Goal: Navigation & Orientation: Understand site structure

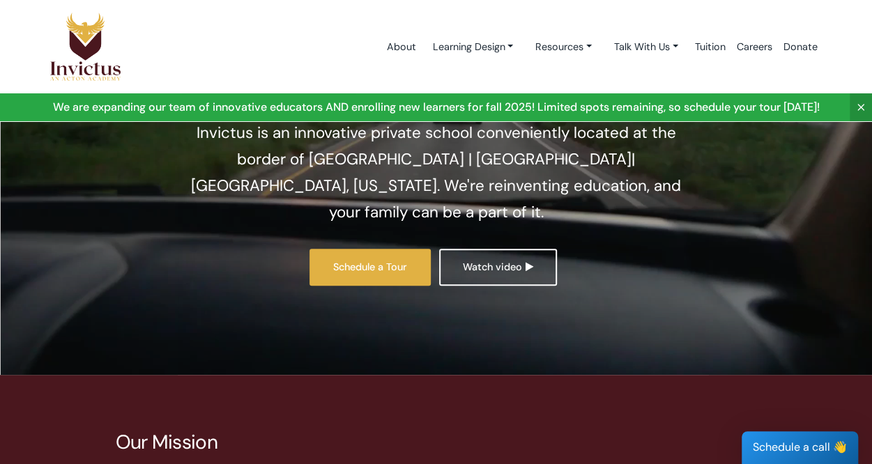
scroll to position [170, 0]
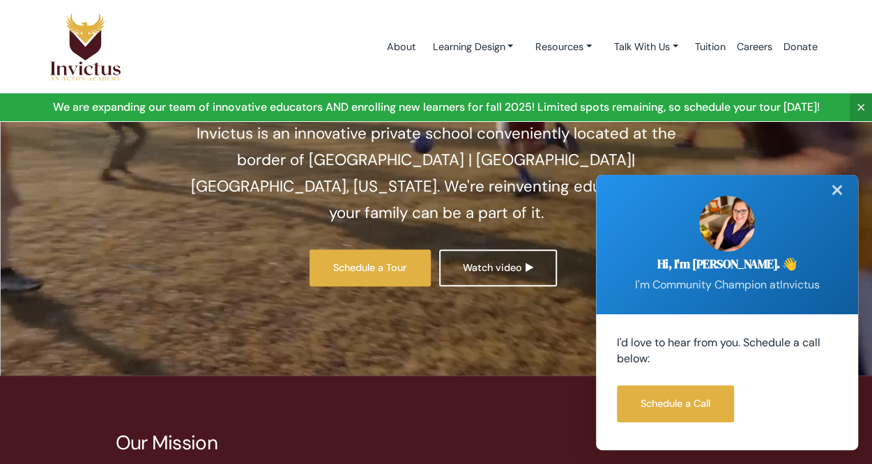
click at [843, 186] on div "✕" at bounding box center [837, 190] width 28 height 31
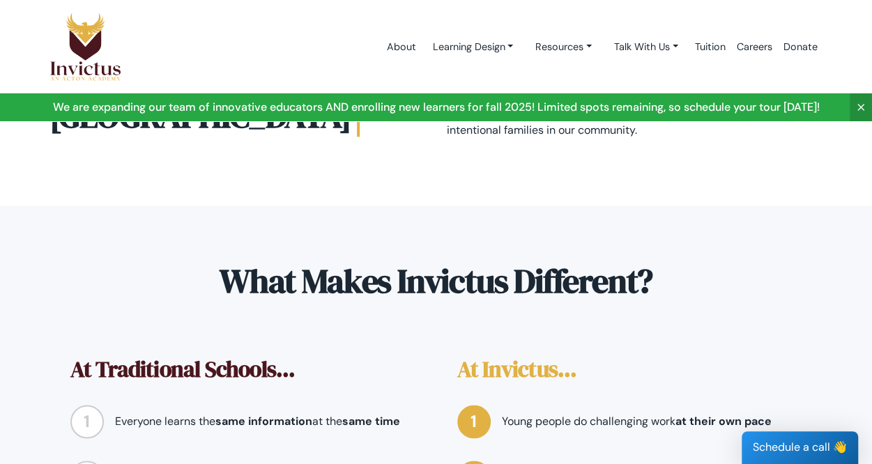
scroll to position [681, 0]
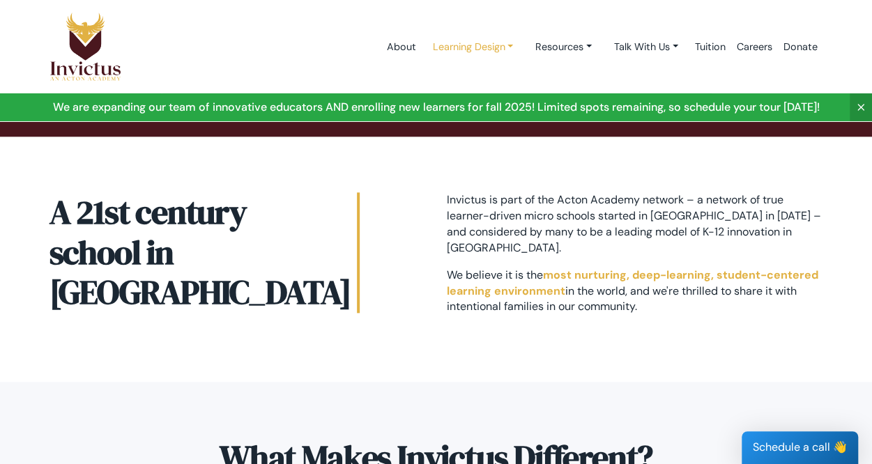
click at [497, 47] on link "Learning Design" at bounding box center [472, 47] width 103 height 26
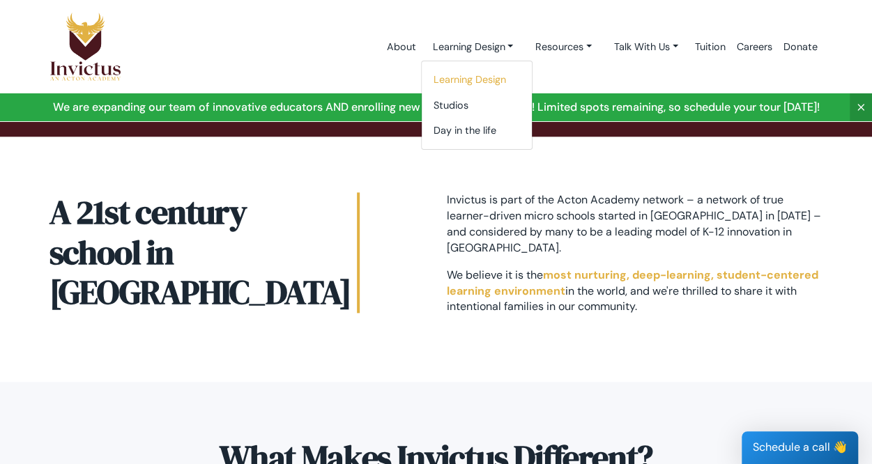
click at [454, 82] on link "Learning Design" at bounding box center [477, 80] width 110 height 26
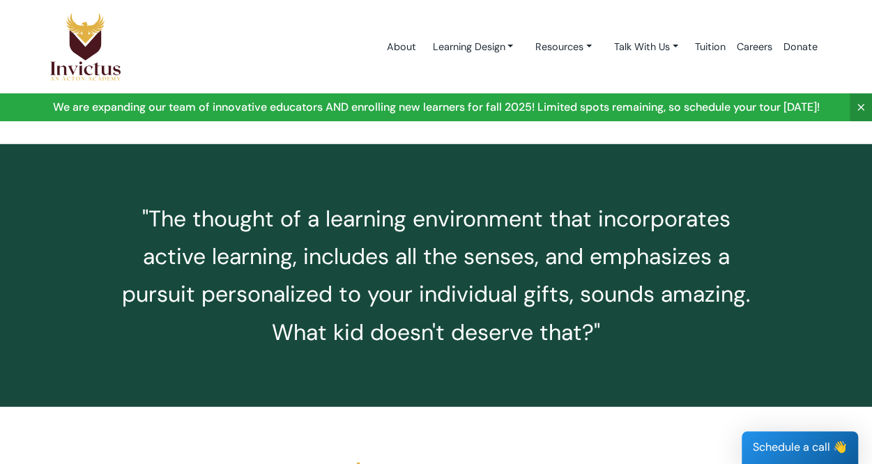
scroll to position [1858, 0]
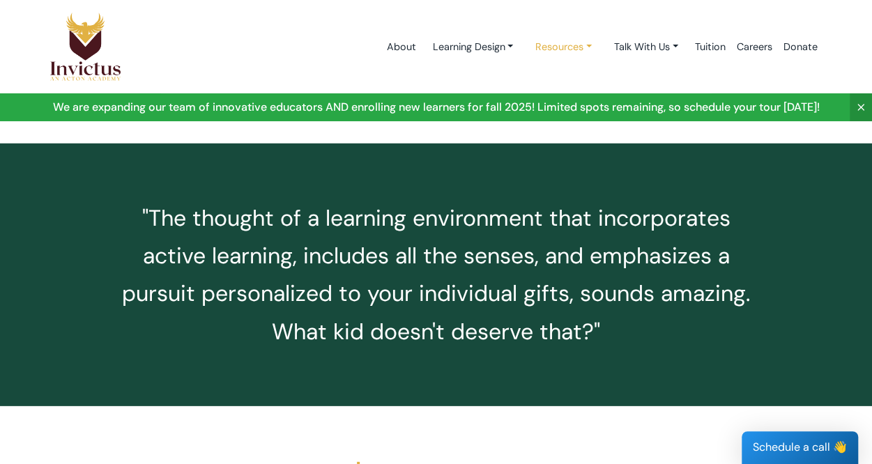
click at [586, 47] on link "Resources" at bounding box center [563, 47] width 79 height 26
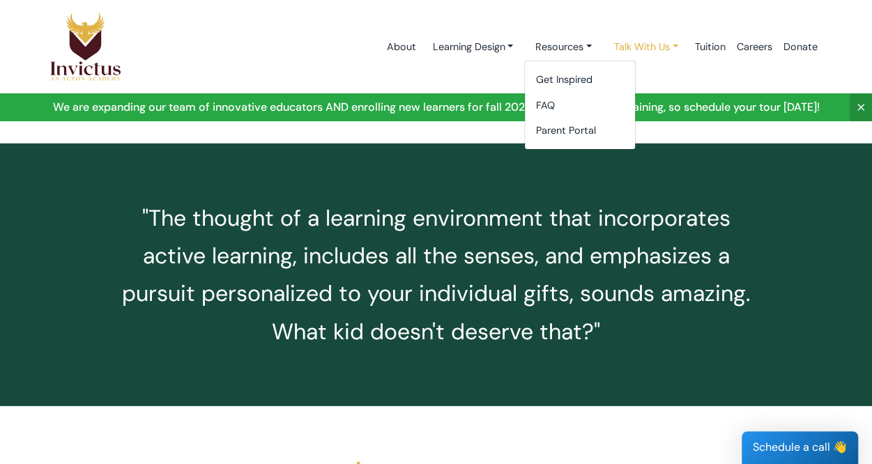
click at [642, 45] on link "Talk With Us" at bounding box center [646, 47] width 86 height 26
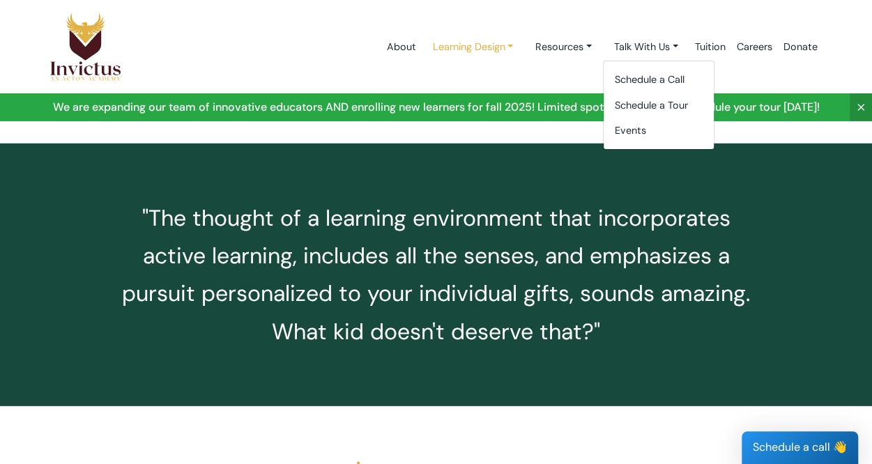
click at [486, 47] on link "Learning Design" at bounding box center [472, 47] width 103 height 26
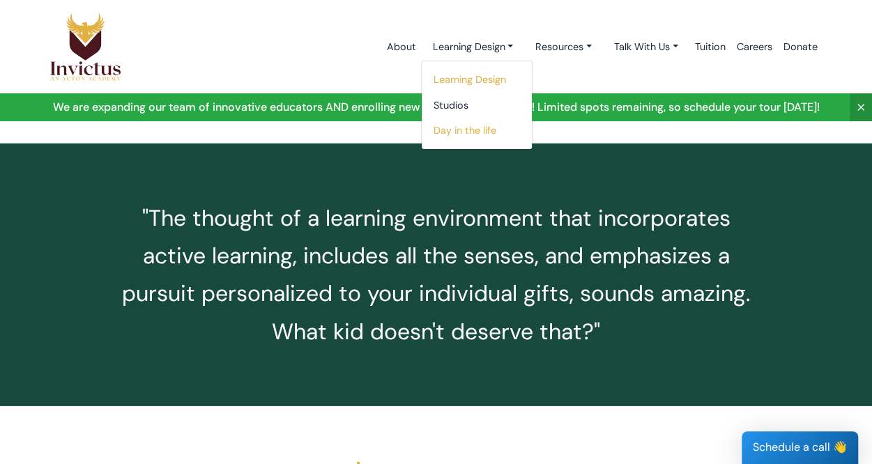
click at [435, 130] on link "Day in the life" at bounding box center [477, 131] width 110 height 26
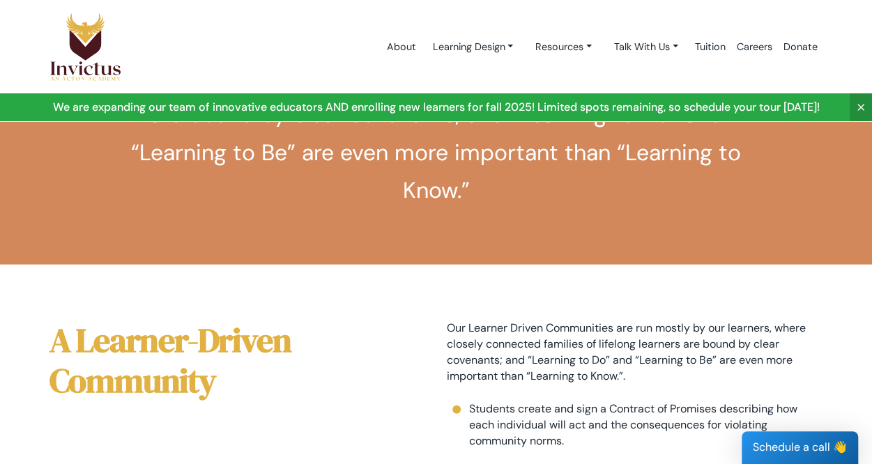
scroll to position [1189, 0]
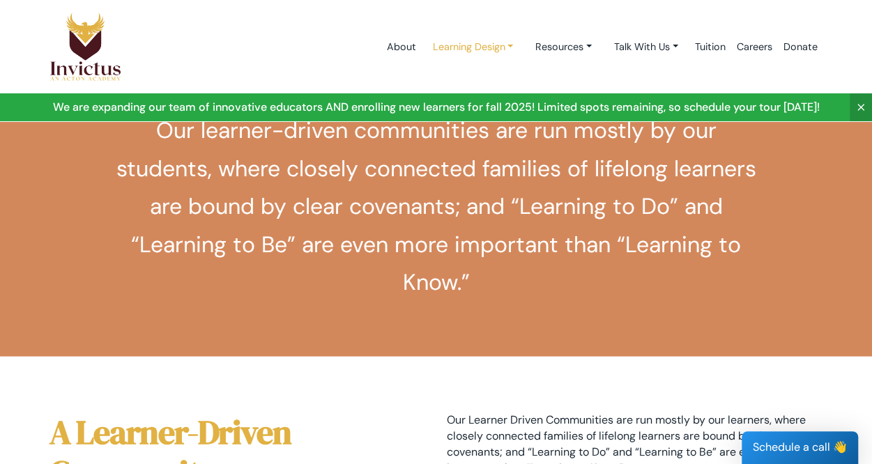
click at [463, 43] on link "Learning Design" at bounding box center [472, 47] width 103 height 26
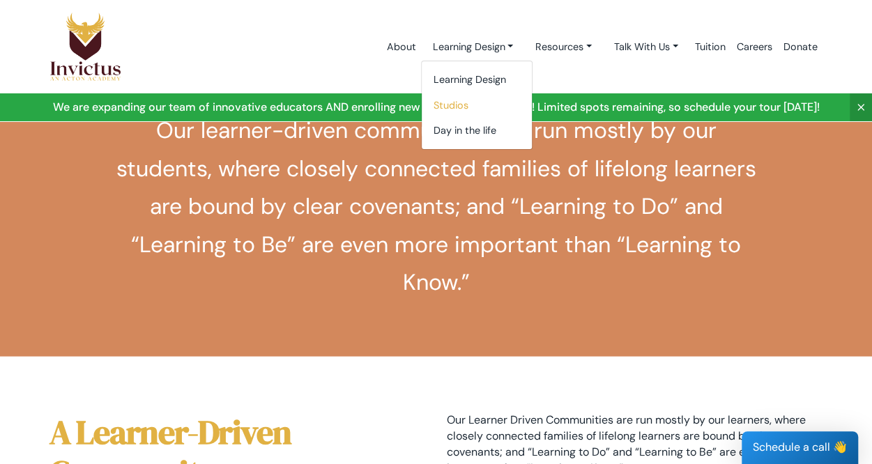
click at [432, 105] on link "Studios" at bounding box center [477, 106] width 110 height 26
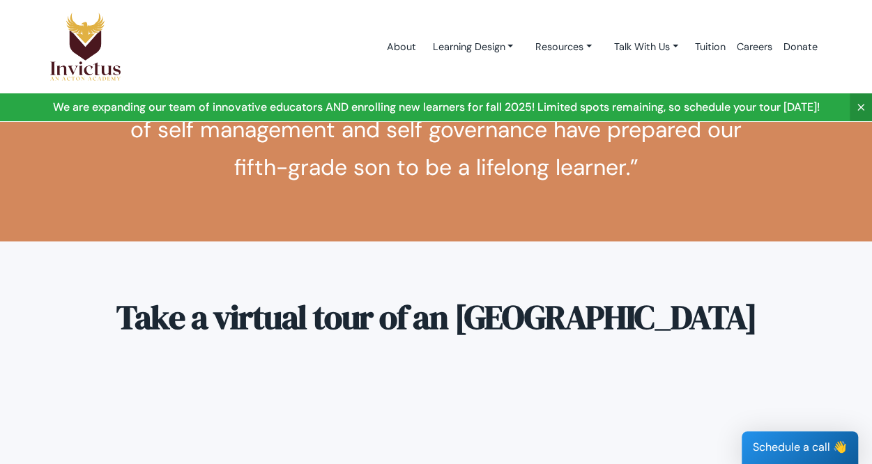
scroll to position [1837, 0]
